Goal: Browse casually

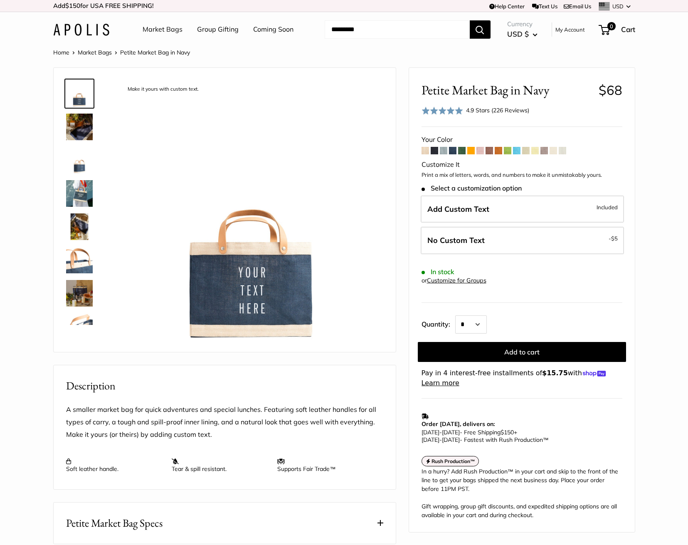
click at [83, 131] on img at bounding box center [79, 127] width 27 height 27
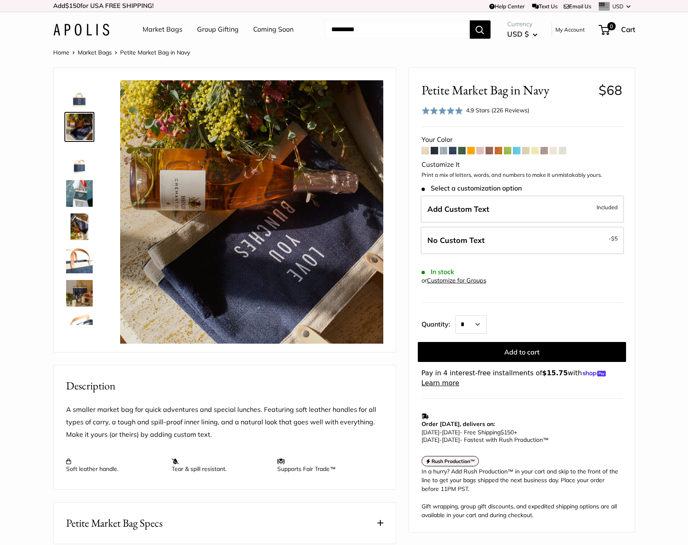
click at [77, 165] on img at bounding box center [79, 160] width 27 height 27
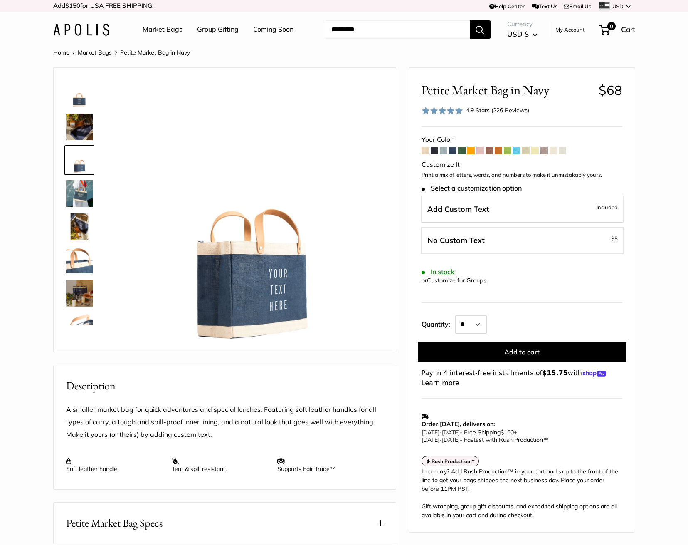
click at [77, 188] on img at bounding box center [79, 193] width 27 height 27
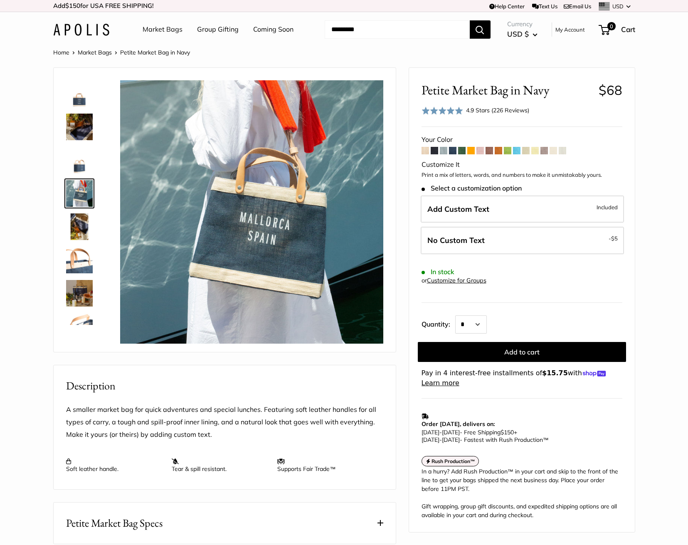
click at [79, 222] on img at bounding box center [79, 226] width 27 height 27
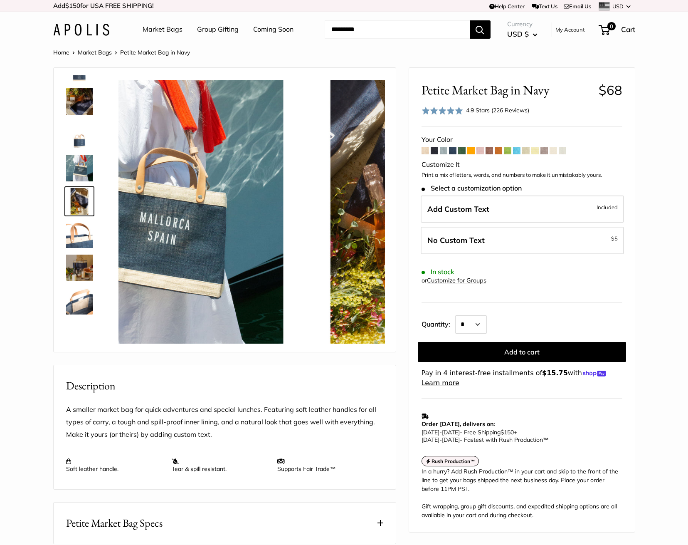
scroll to position [26, 0]
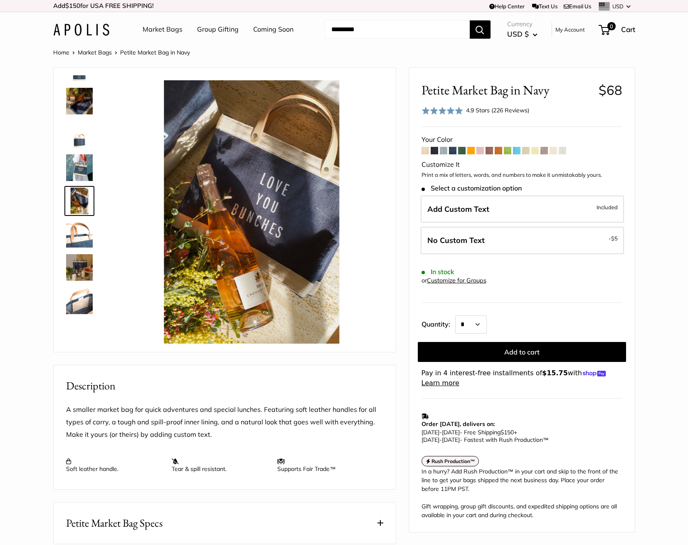
click at [82, 232] on img at bounding box center [79, 234] width 27 height 27
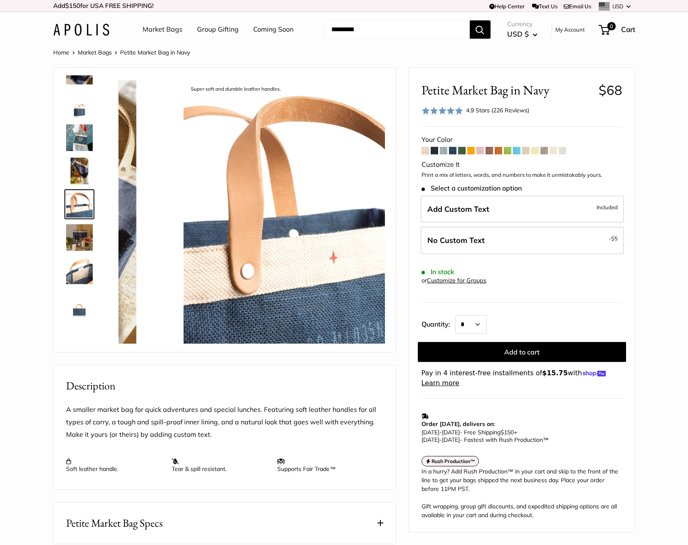
scroll to position [59, 0]
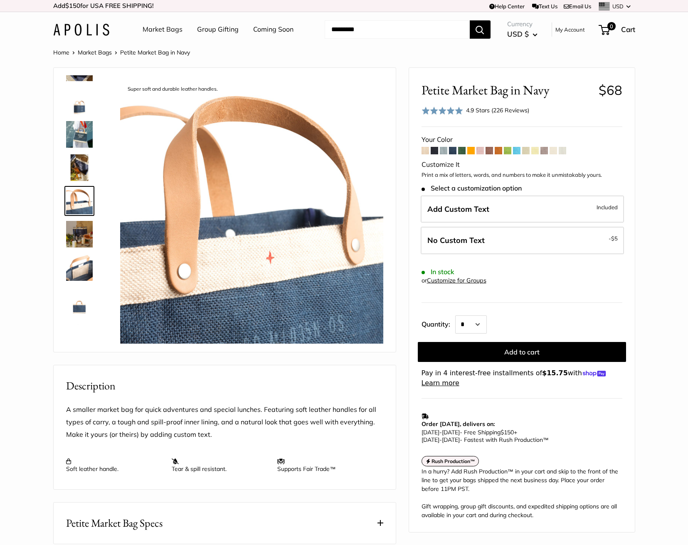
click at [79, 235] on img at bounding box center [79, 234] width 27 height 27
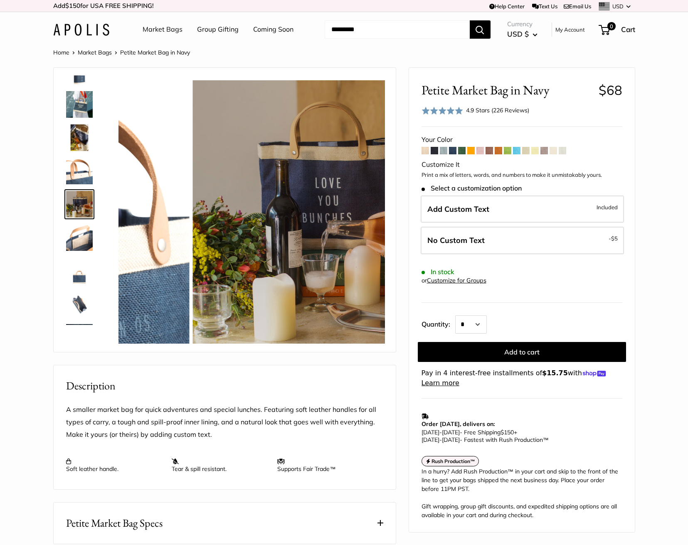
scroll to position [92, 0]
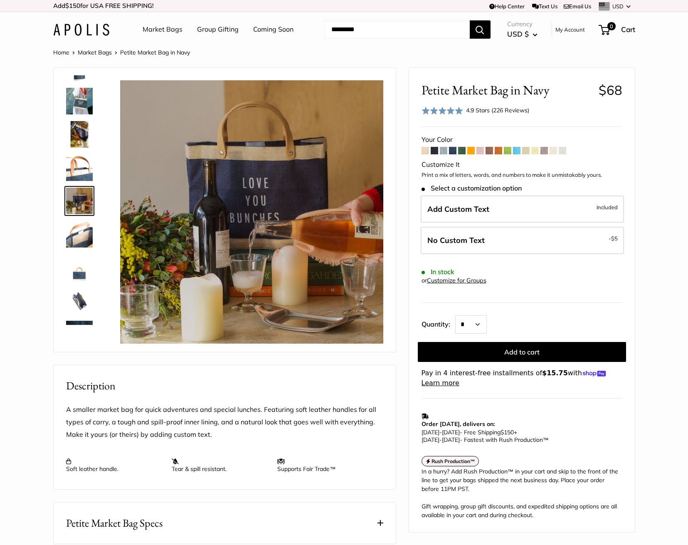
click at [79, 235] on img at bounding box center [79, 234] width 27 height 27
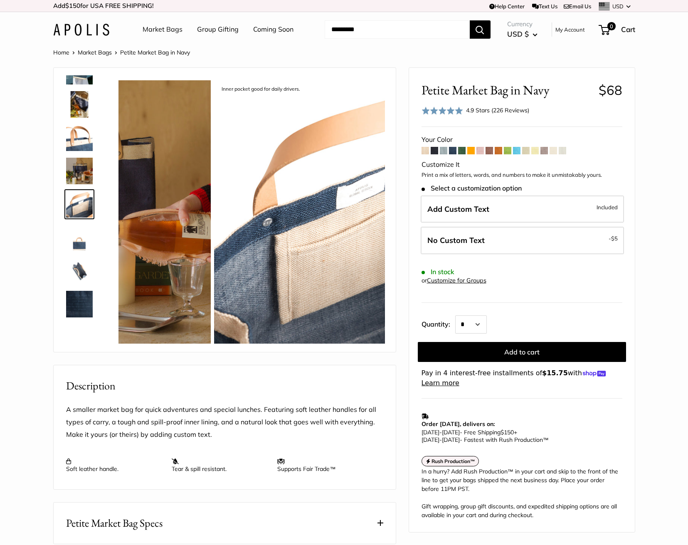
scroll to position [126, 0]
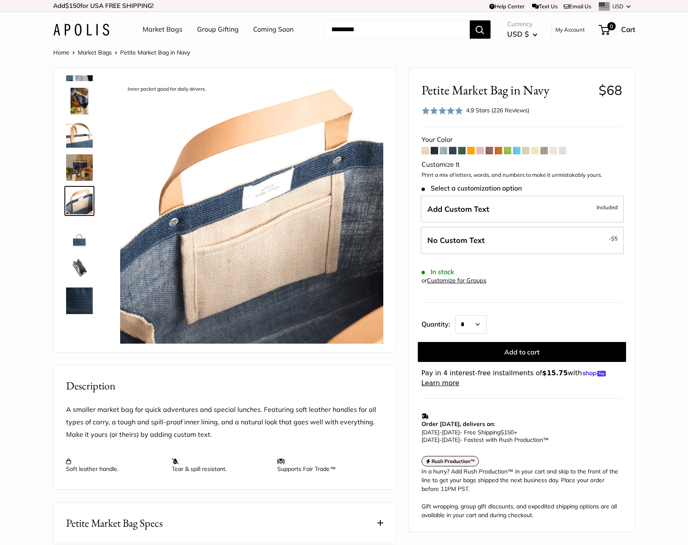
click at [79, 236] on img at bounding box center [79, 234] width 27 height 27
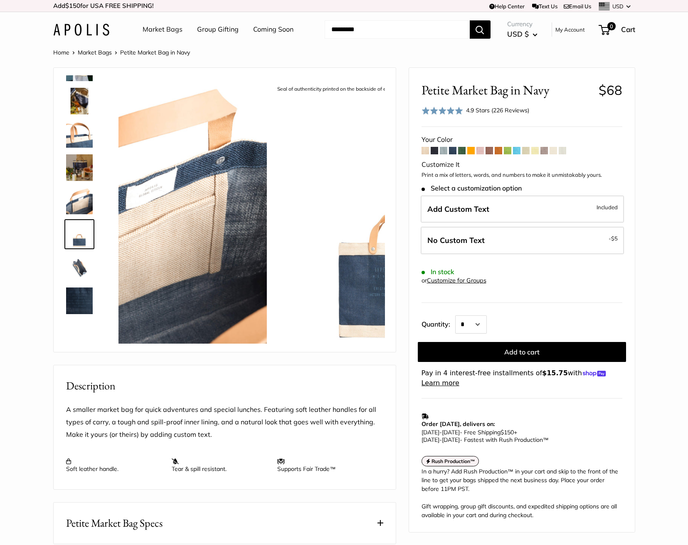
scroll to position [159, 0]
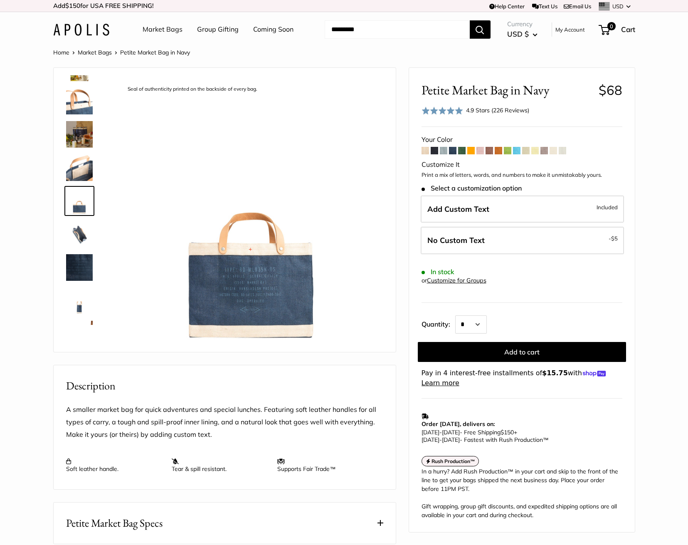
click at [79, 236] on img at bounding box center [79, 234] width 27 height 27
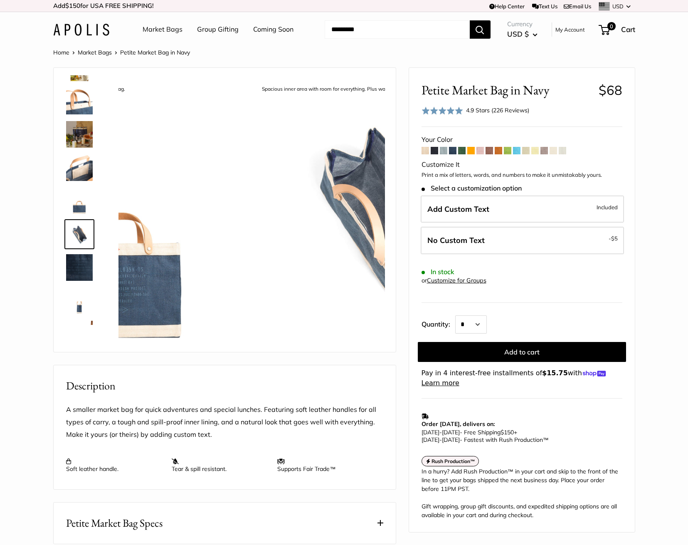
scroll to position [192, 0]
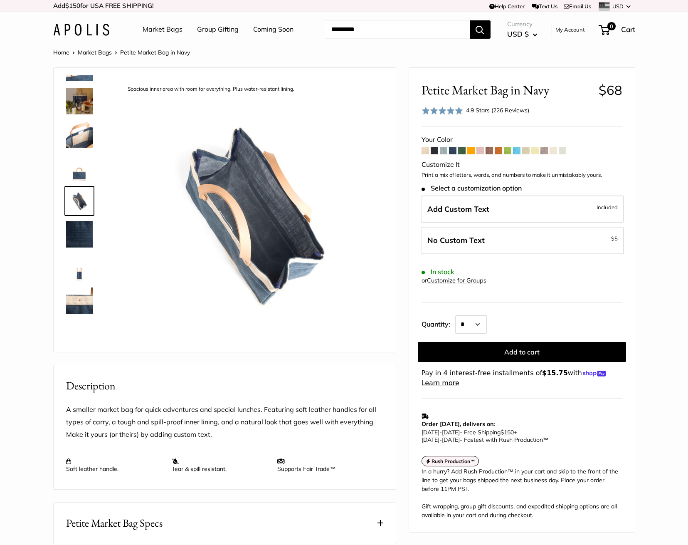
click at [79, 236] on img at bounding box center [79, 234] width 27 height 27
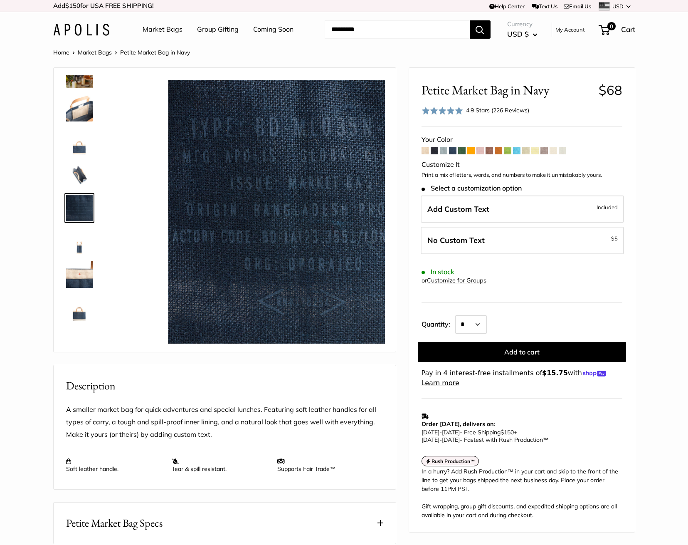
scroll to position [220, 0]
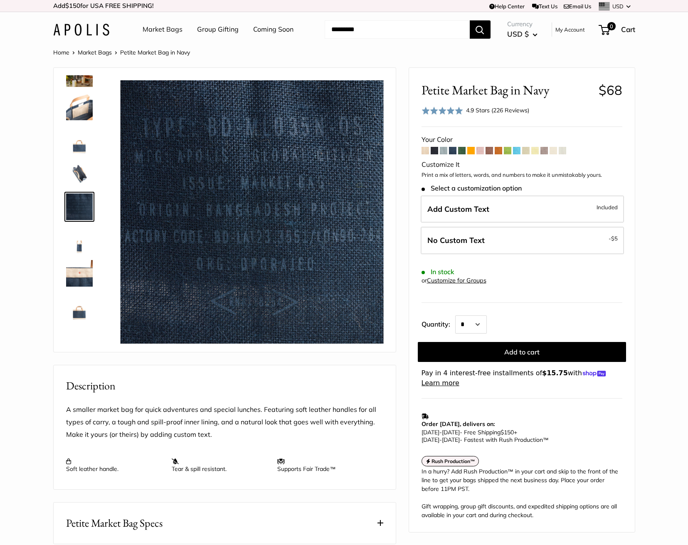
click at [79, 236] on img at bounding box center [79, 240] width 27 height 27
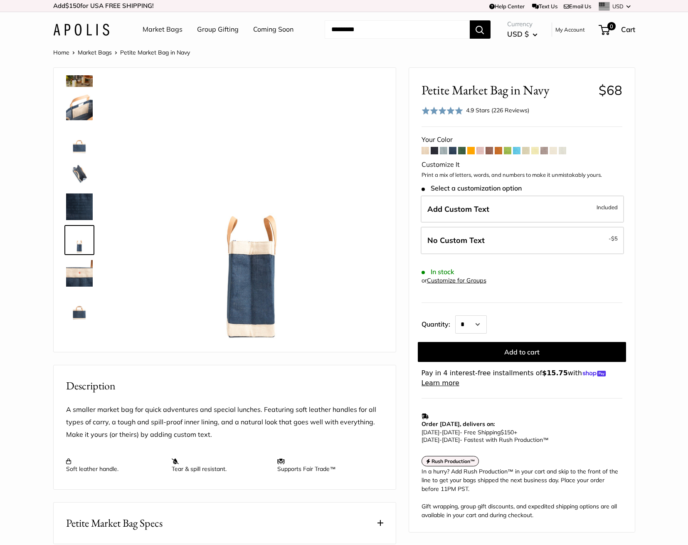
click at [70, 278] on img at bounding box center [79, 273] width 27 height 27
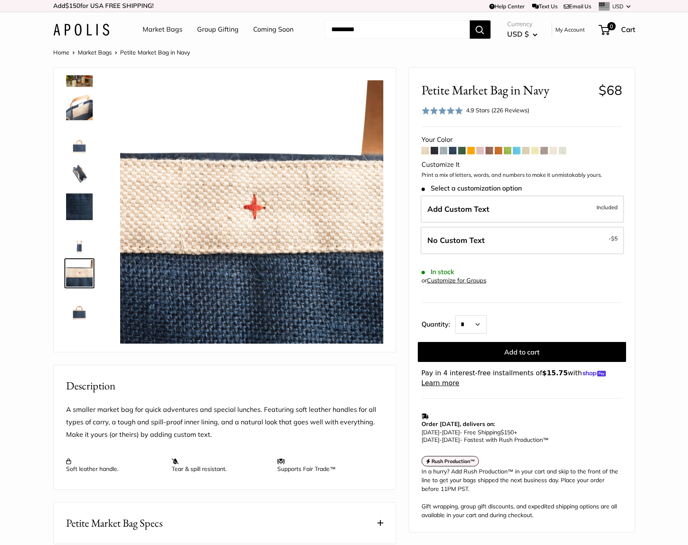
click at [75, 311] on img at bounding box center [79, 306] width 27 height 27
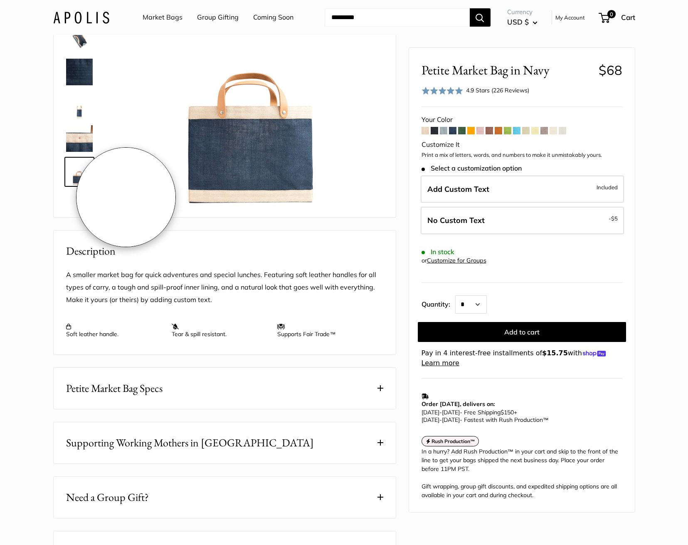
scroll to position [42, 0]
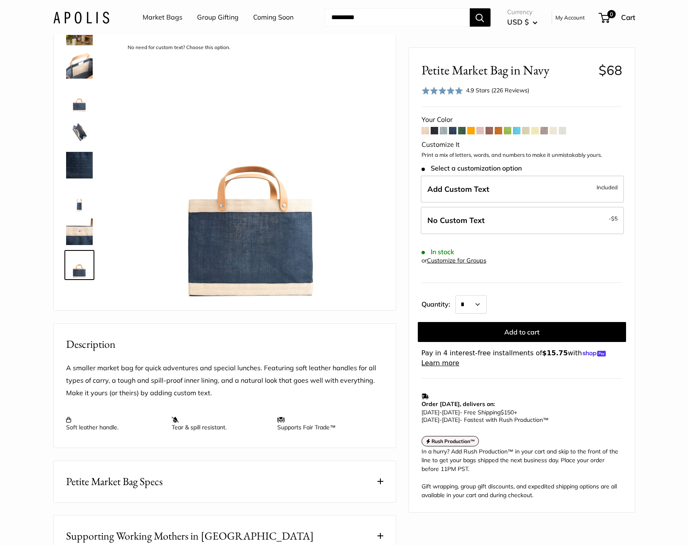
click at [74, 228] on img at bounding box center [79, 231] width 27 height 27
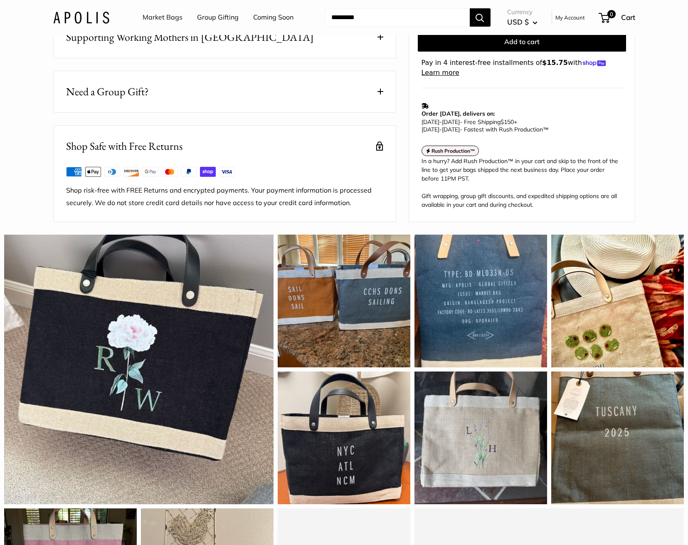
scroll to position [541, 0]
